Goal: Information Seeking & Learning: Learn about a topic

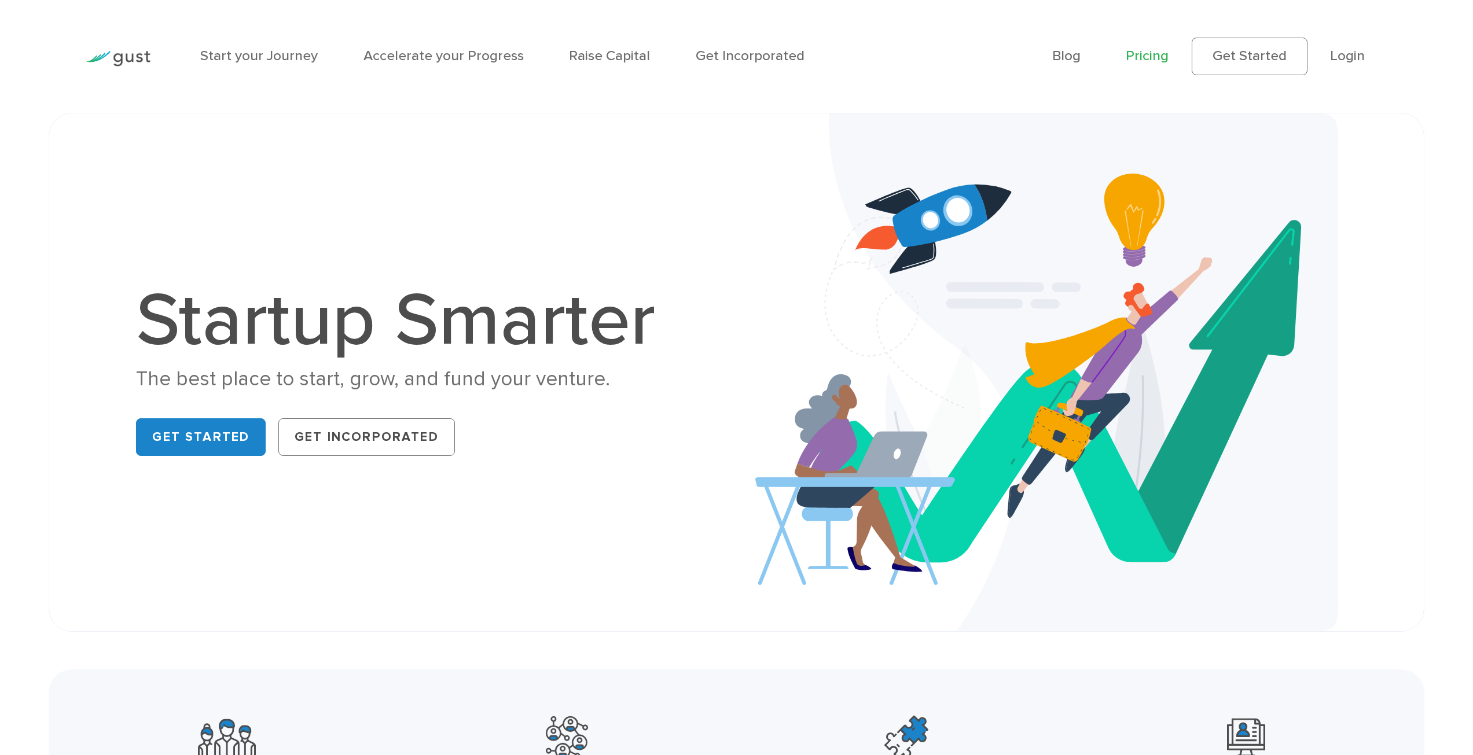
click at [1132, 57] on link "Pricing" at bounding box center [1146, 55] width 43 height 17
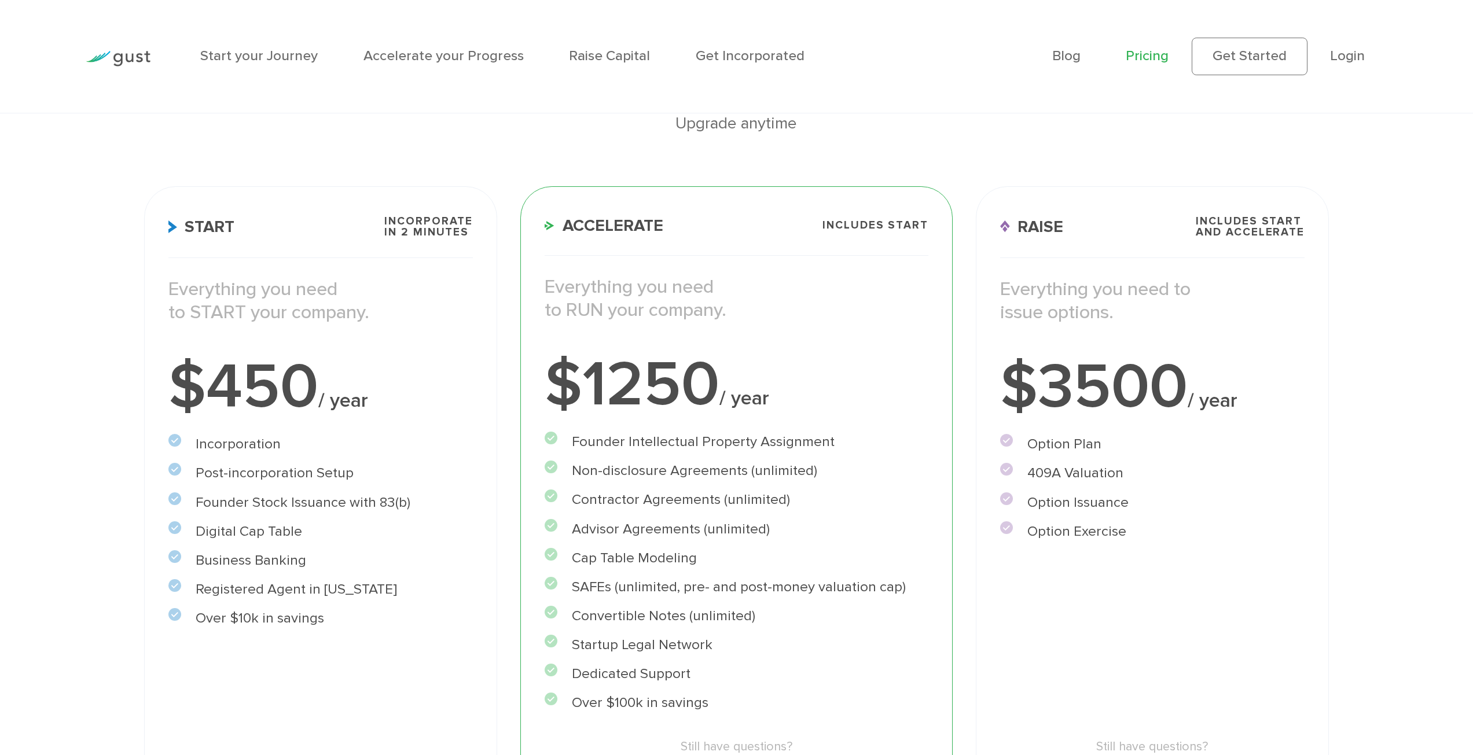
scroll to position [174, 0]
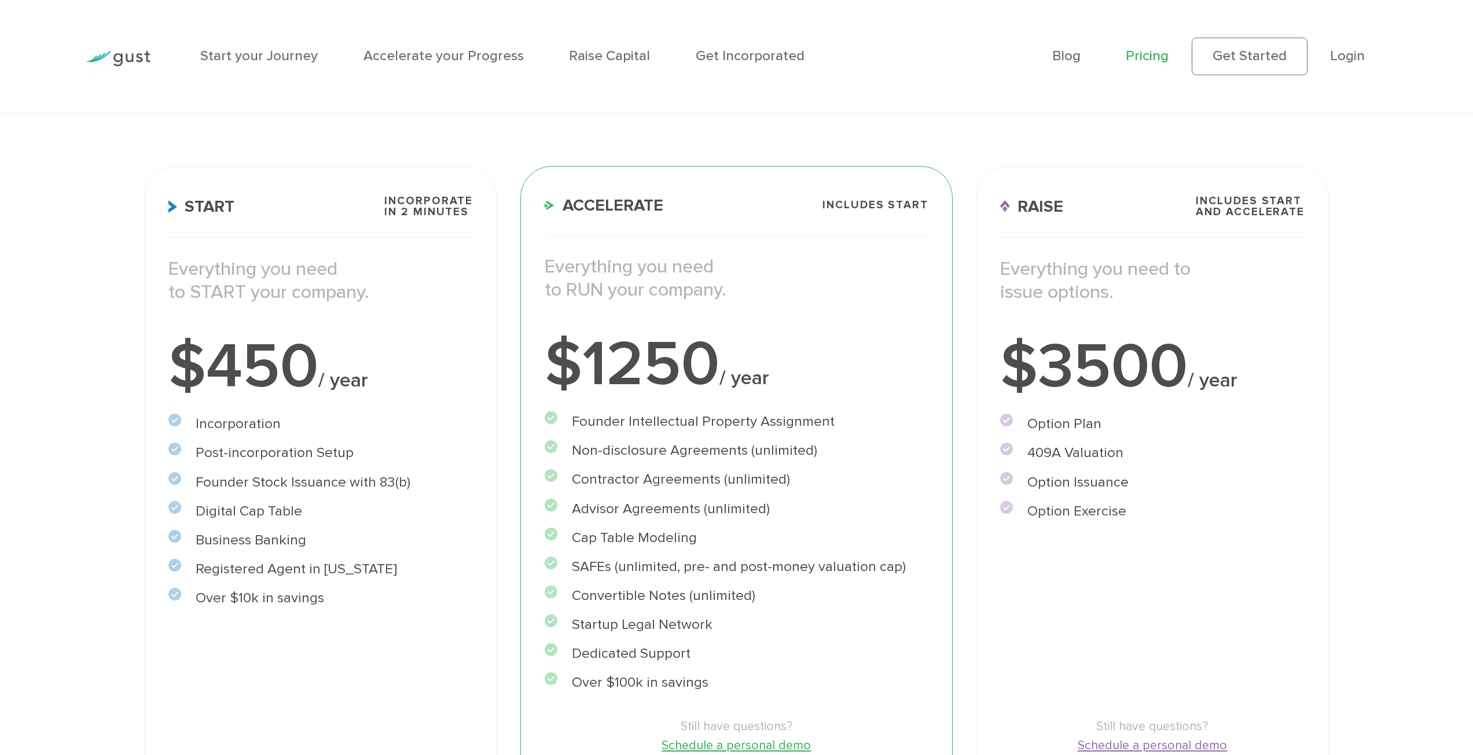
drag, startPoint x: 257, startPoint y: 566, endPoint x: 412, endPoint y: 577, distance: 154.8
click at [406, 577] on li "Registered Agent in [US_STATE]" at bounding box center [320, 569] width 304 height 21
click at [412, 577] on li "Registered Agent in [US_STATE]" at bounding box center [320, 569] width 304 height 21
click at [123, 329] on div "Choose Your Plan Upgrade anytime Start Incorporate in 2 Minutes Everything you …" at bounding box center [736, 417] width 1473 height 877
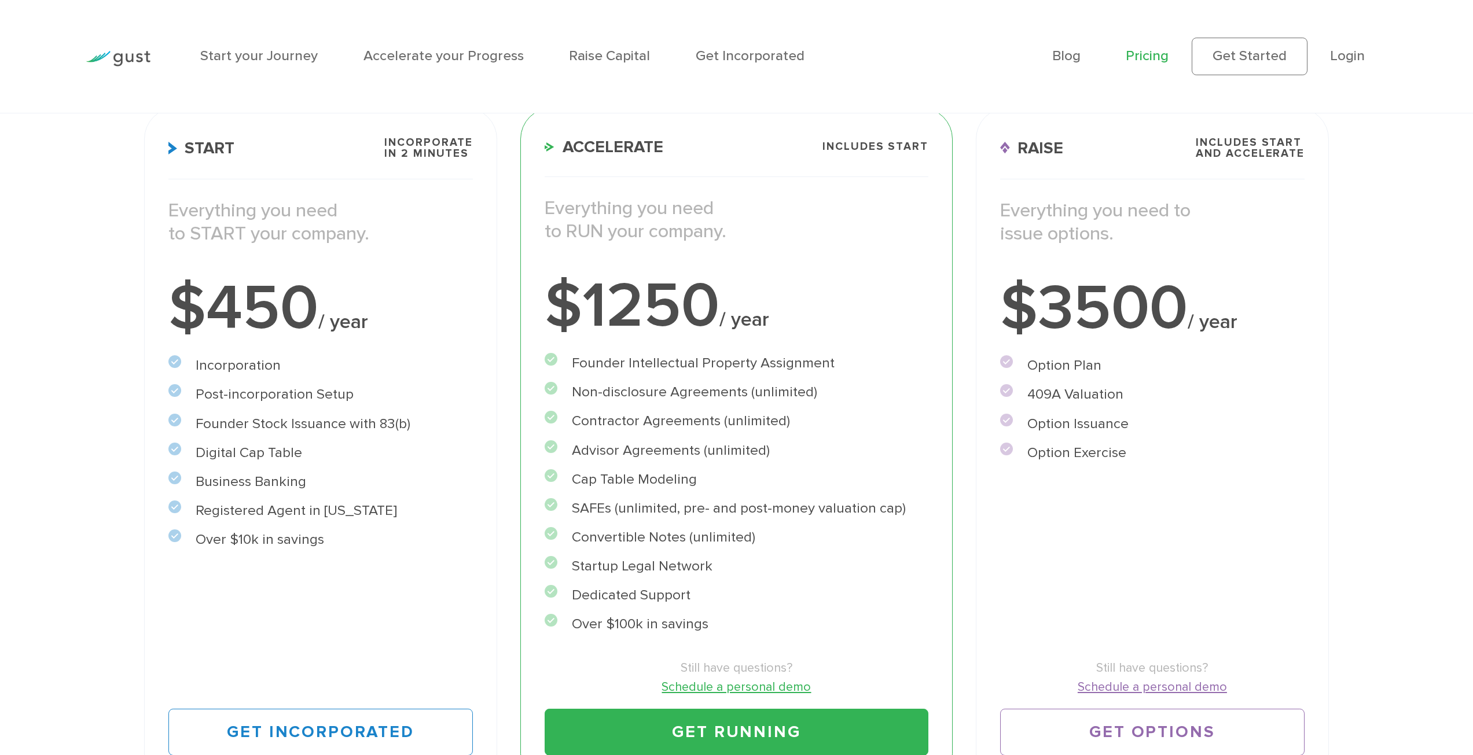
scroll to position [231, 0]
drag, startPoint x: 548, startPoint y: 192, endPoint x: 738, endPoint y: 234, distance: 195.0
click at [738, 234] on div "Accelerate Includes START Everything you need to RUN your company. $1250 / year…" at bounding box center [736, 447] width 432 height 678
click at [738, 234] on p "Everything you need to RUN your company." at bounding box center [737, 220] width 384 height 47
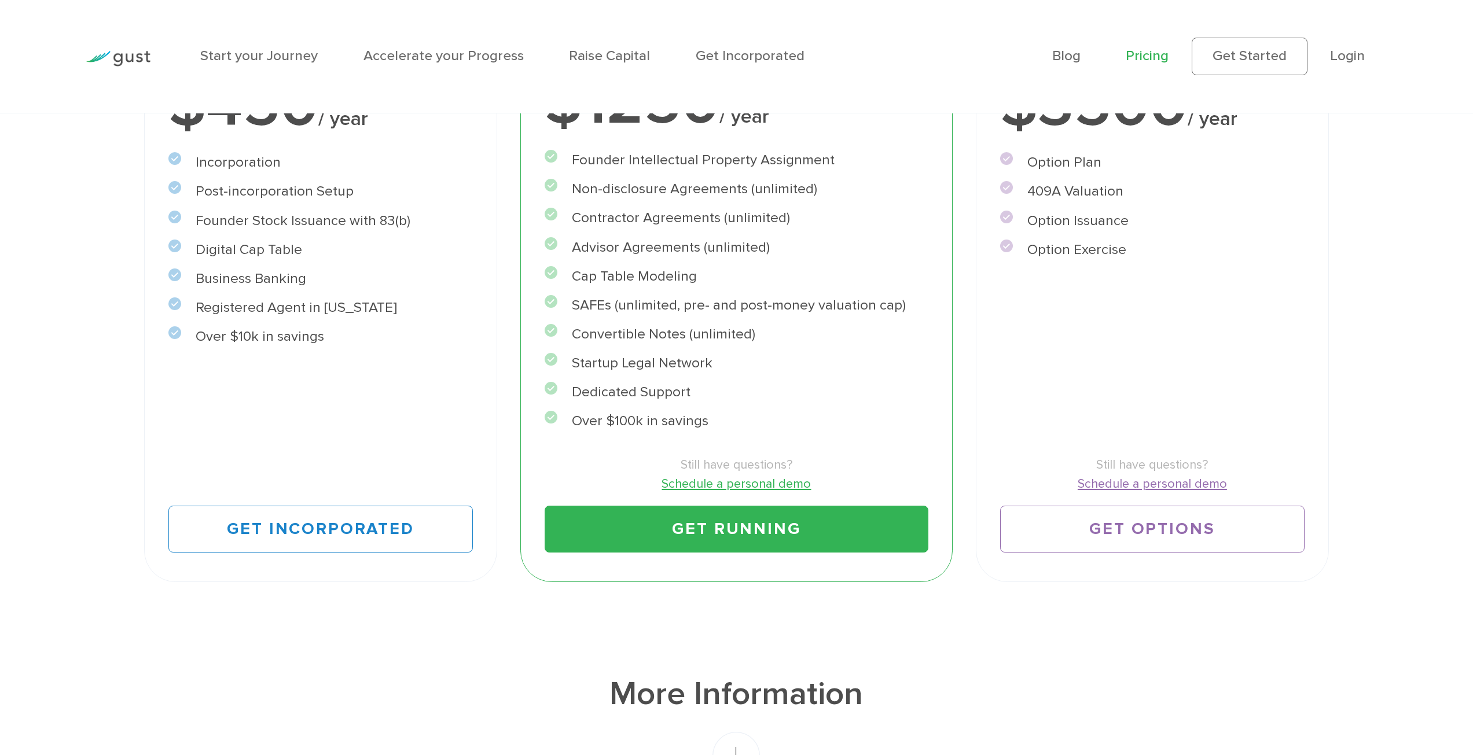
scroll to position [405, 0]
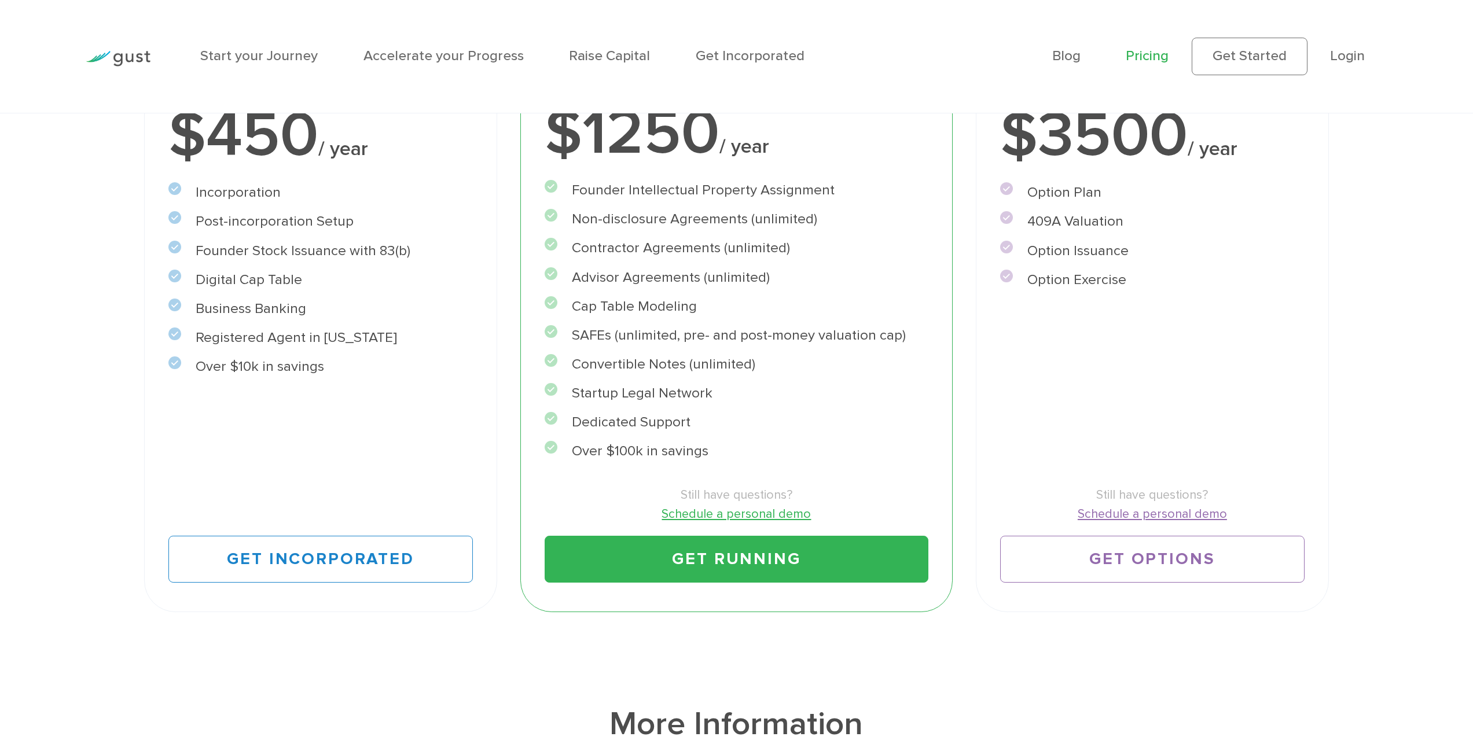
drag, startPoint x: 795, startPoint y: 455, endPoint x: 608, endPoint y: 229, distance: 293.5
click at [553, 184] on ul "Founder Intellectual Property Assignment" at bounding box center [737, 321] width 384 height 282
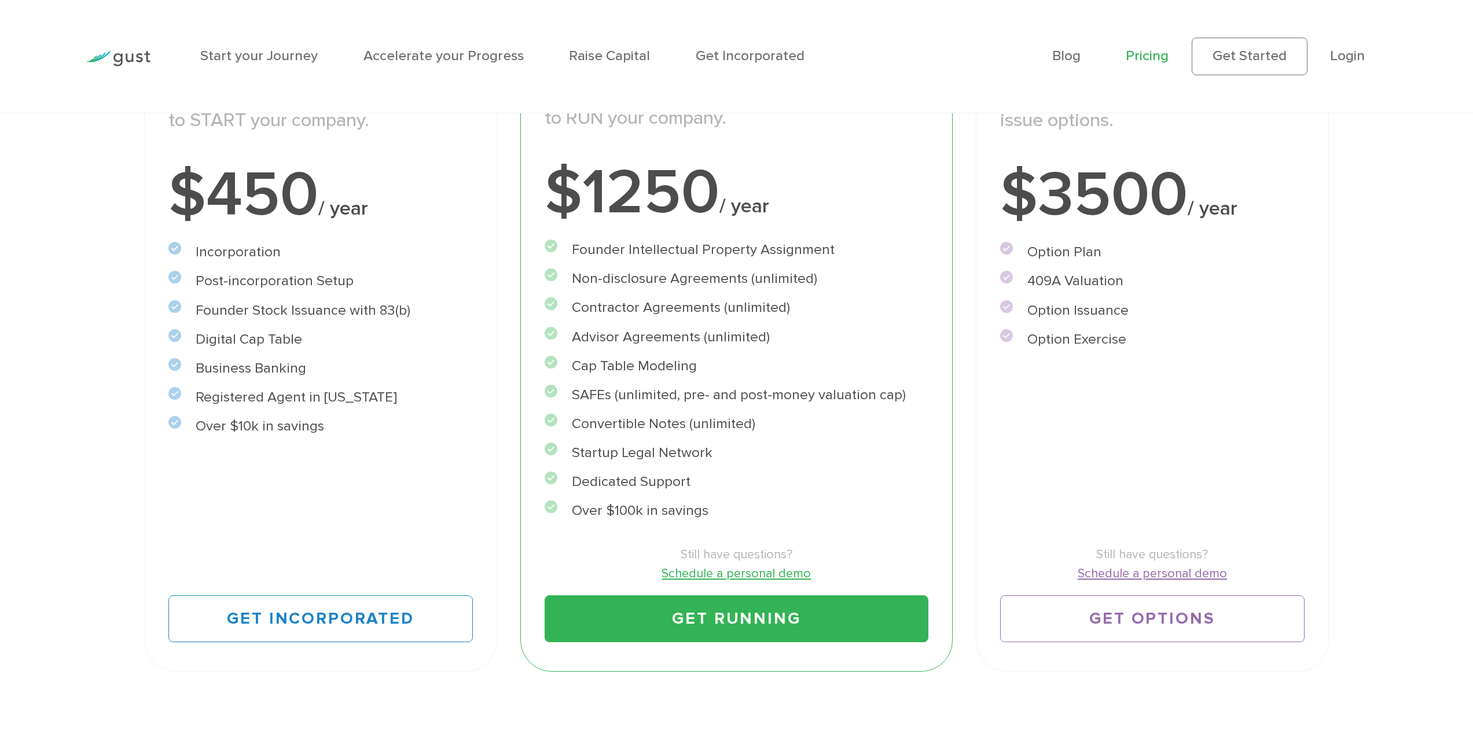
scroll to position [289, 0]
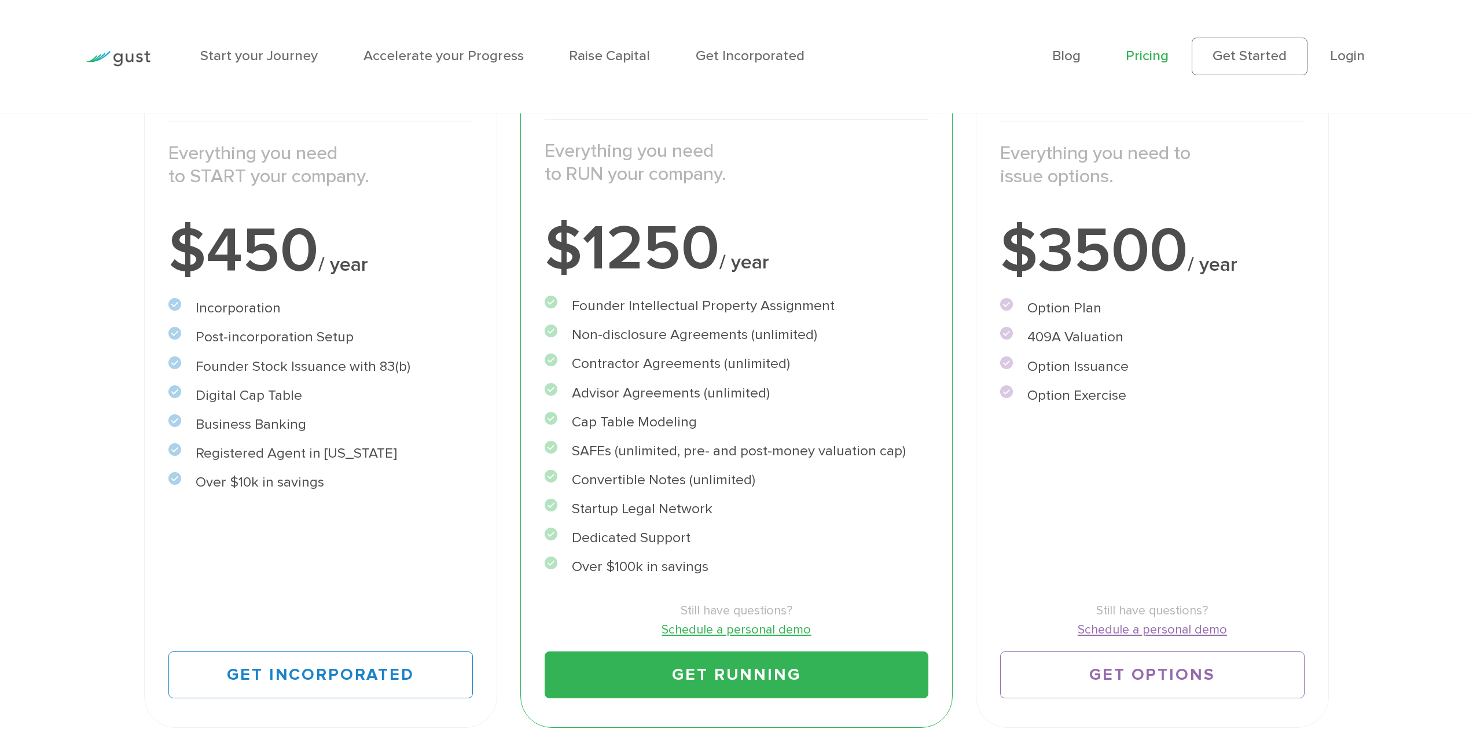
click at [1303, 417] on div "Raise Includes START and ACCELERATE Everything you need to issue options. $3500…" at bounding box center [1152, 389] width 352 height 678
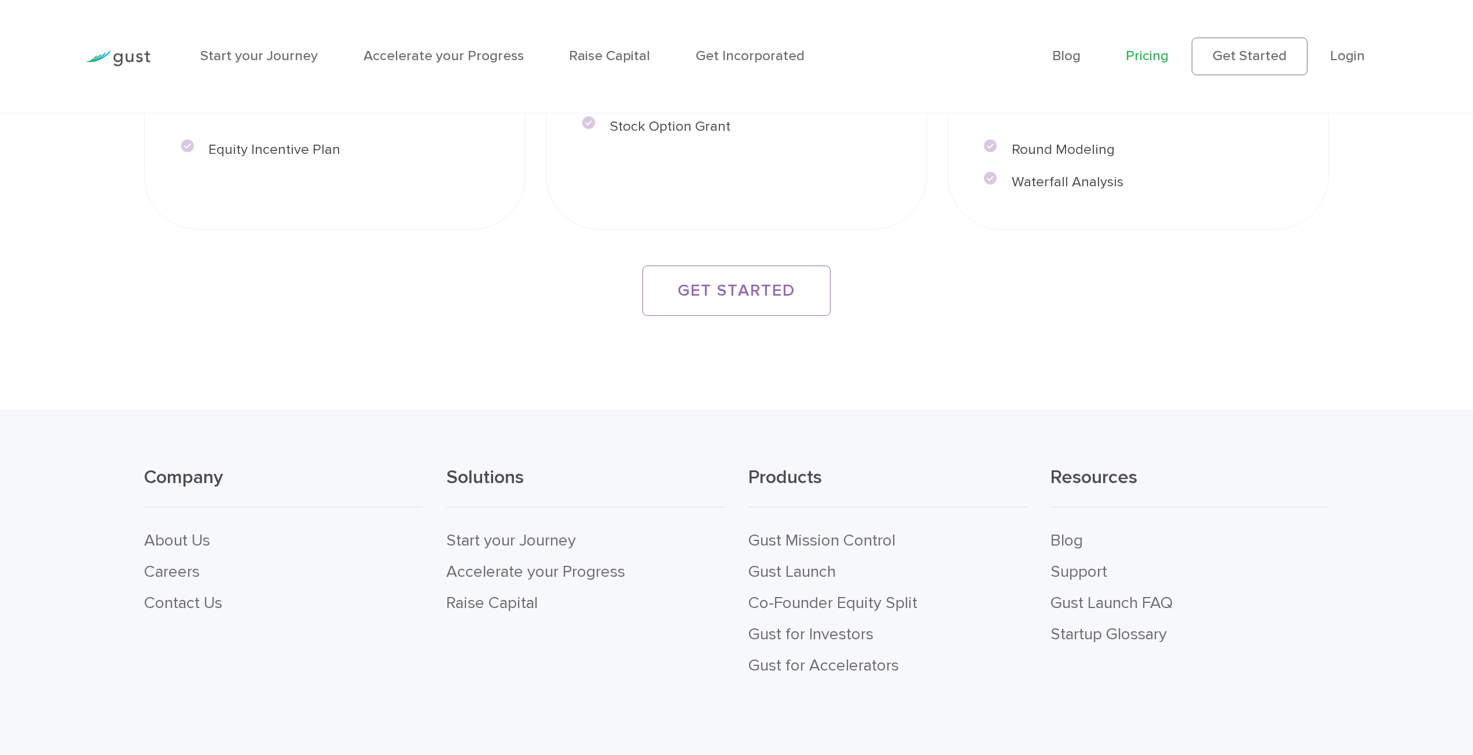
scroll to position [3075, 0]
